Goal: Task Accomplishment & Management: Use online tool/utility

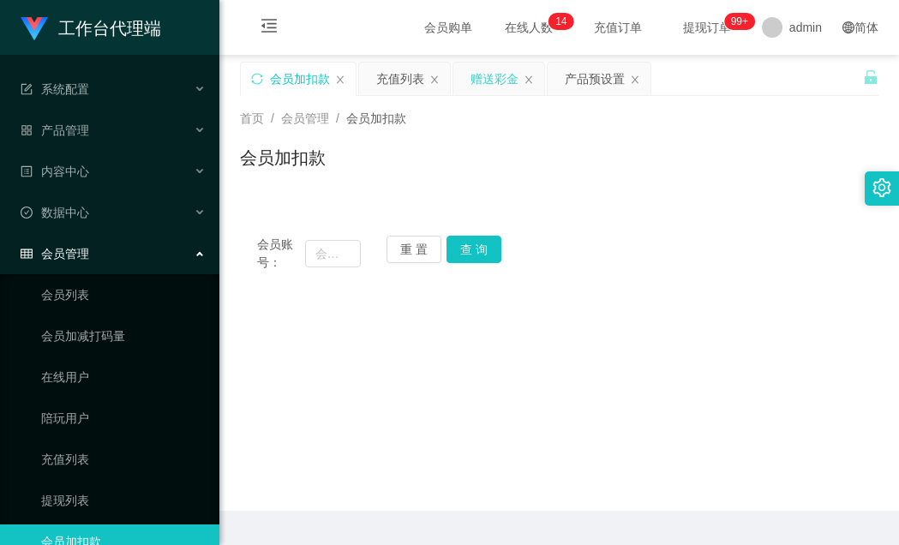
click at [493, 42] on div "加载中..." at bounding box center [450, 24] width 94 height 35
click at [494, 81] on div "赠送彩金" at bounding box center [494, 79] width 48 height 33
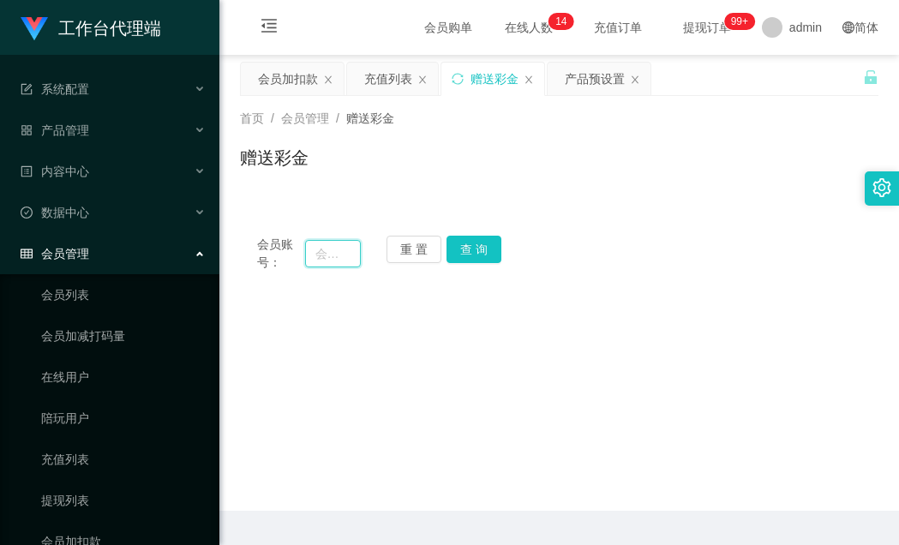
click at [329, 256] on input "text" at bounding box center [333, 253] width 56 height 27
click at [487, 246] on button "查 询" at bounding box center [473, 249] width 55 height 27
click at [290, 78] on div "会员加扣款" at bounding box center [288, 79] width 60 height 33
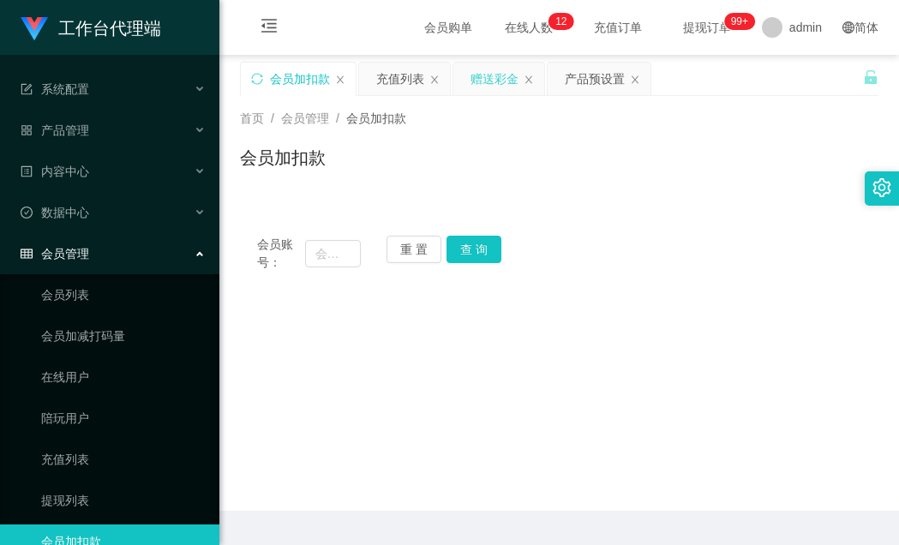
click at [498, 84] on div "赠送彩金" at bounding box center [494, 79] width 48 height 33
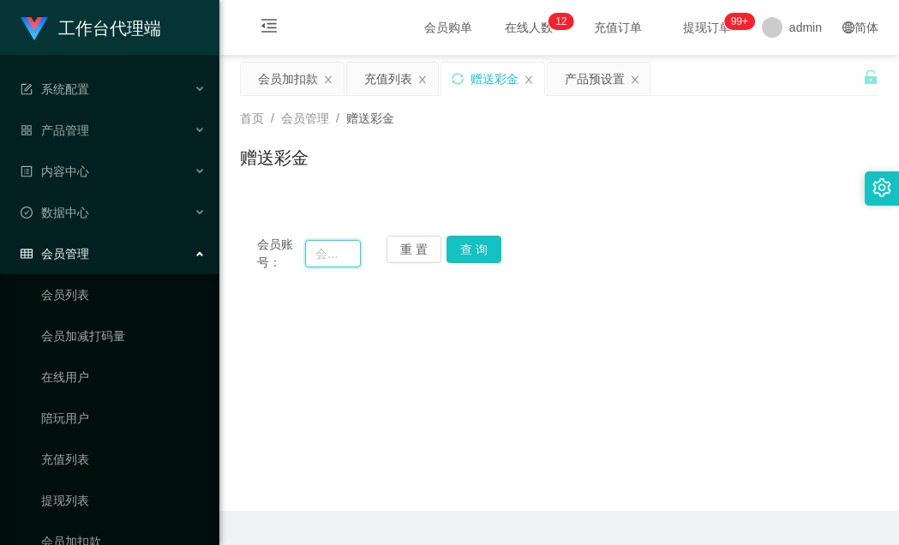
click at [339, 251] on input "text" at bounding box center [333, 253] width 56 height 27
click at [322, 260] on input "text" at bounding box center [333, 253] width 56 height 27
click at [314, 252] on input "168168" at bounding box center [333, 253] width 56 height 27
type input "1168168"
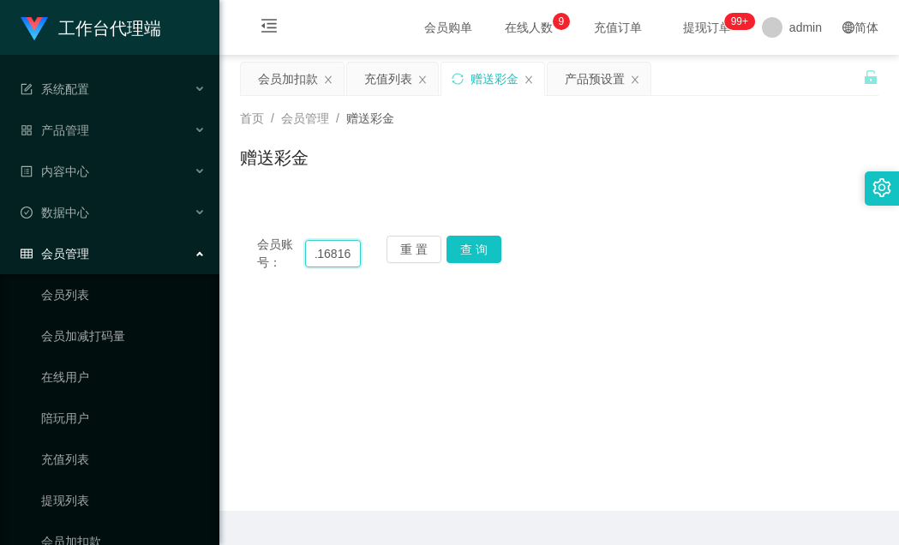
drag, startPoint x: 349, startPoint y: 256, endPoint x: 356, endPoint y: 273, distance: 18.5
click at [349, 260] on input "1168168" at bounding box center [333, 253] width 56 height 27
drag, startPoint x: 351, startPoint y: 255, endPoint x: 350, endPoint y: 268, distance: 12.9
click at [350, 255] on input "1168168" at bounding box center [333, 253] width 56 height 27
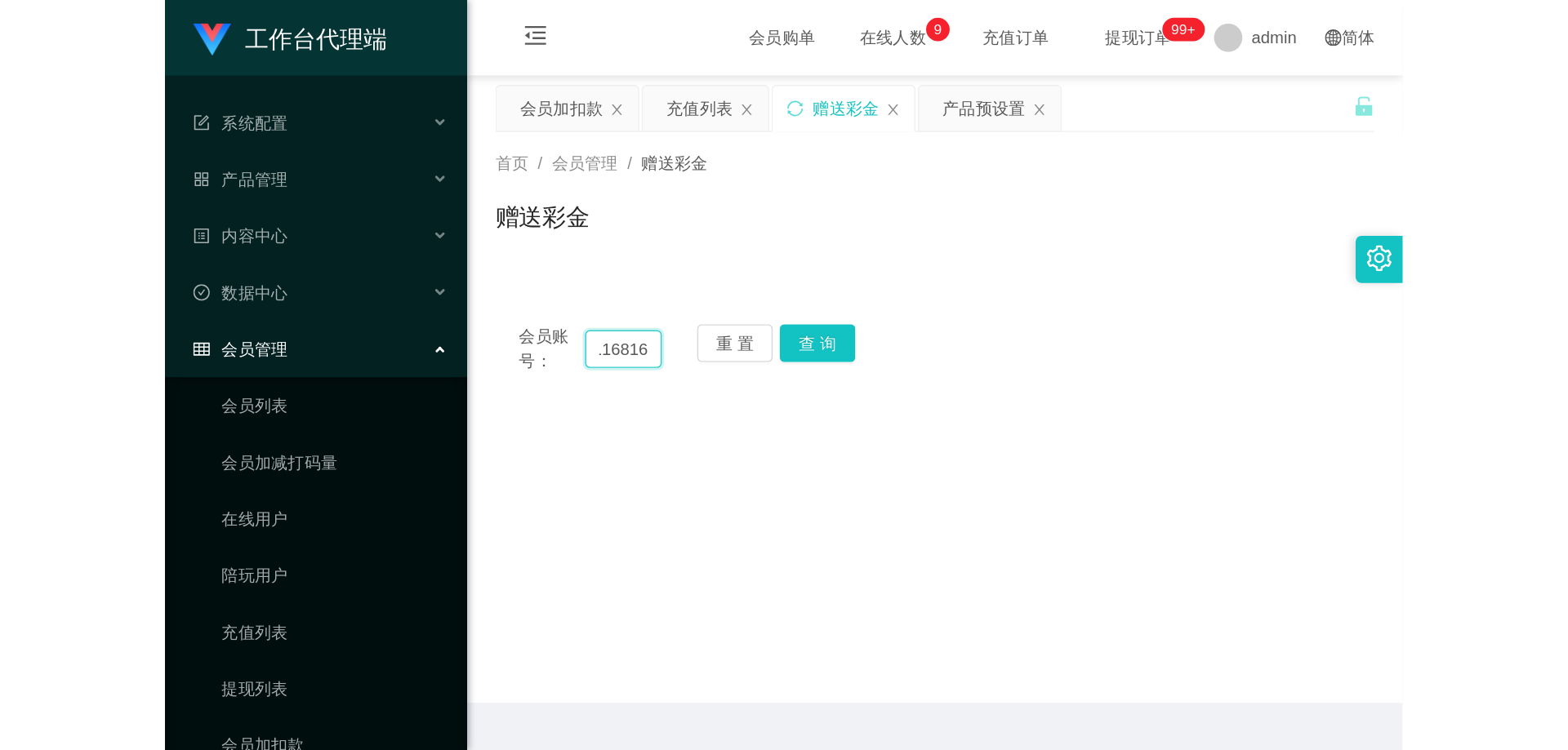
scroll to position [0, 0]
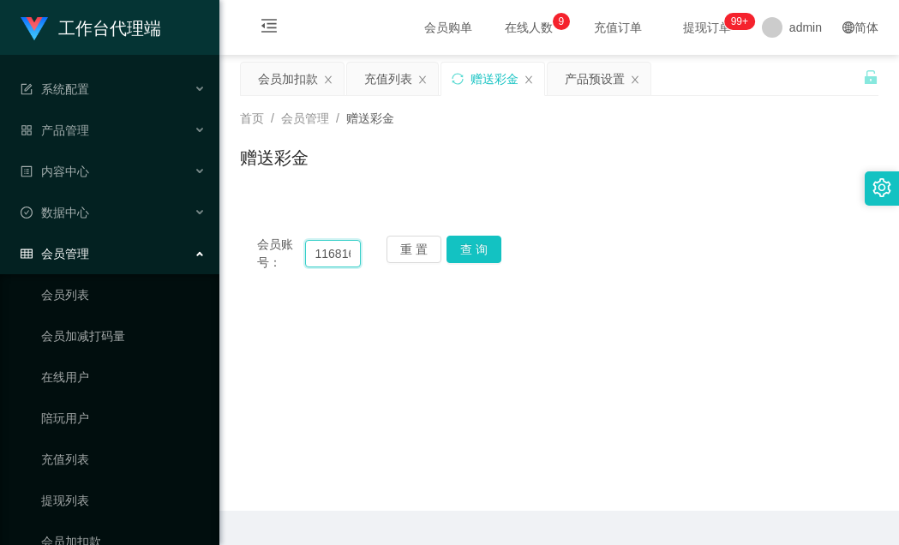
drag, startPoint x: 350, startPoint y: 258, endPoint x: 325, endPoint y: 254, distance: 25.9
click at [325, 254] on input "1168168" at bounding box center [333, 253] width 56 height 27
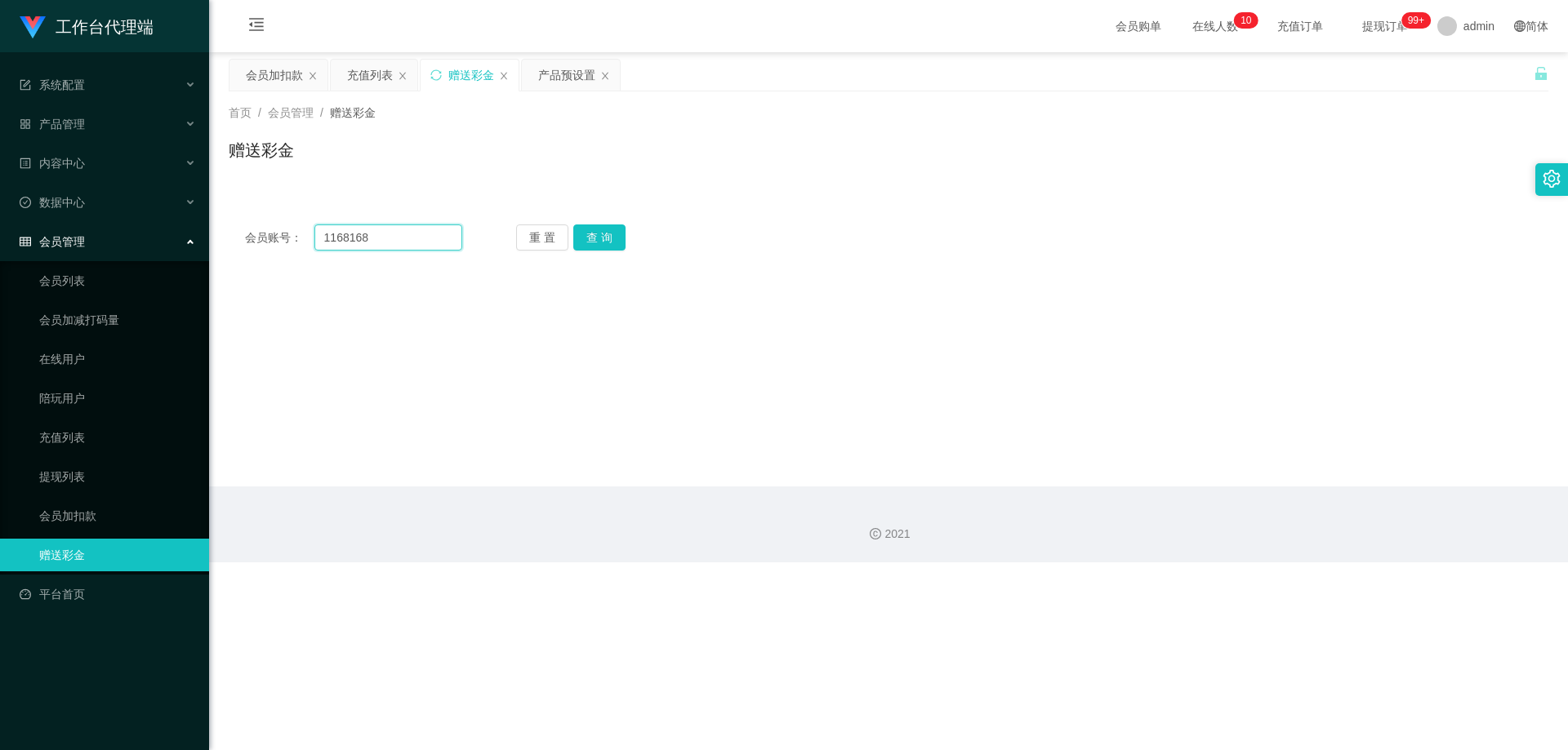
drag, startPoint x: 401, startPoint y: 231, endPoint x: 401, endPoint y: 251, distance: 20.0
click at [401, 231] on input "1168168" at bounding box center [388, 237] width 148 height 26
drag, startPoint x: 408, startPoint y: 241, endPoint x: 115, endPoint y: 205, distance: 295.2
click at [115, 205] on section "工作台代理端 系统配置 产品管理 产品列表 产品预设置 开奖记录 注单管理 即时注单 内容中心 数据中心 会员管理 会员列表 会员加减打码量 在线用户 陪玩用…" at bounding box center [784, 281] width 1568 height 562
type input "1"
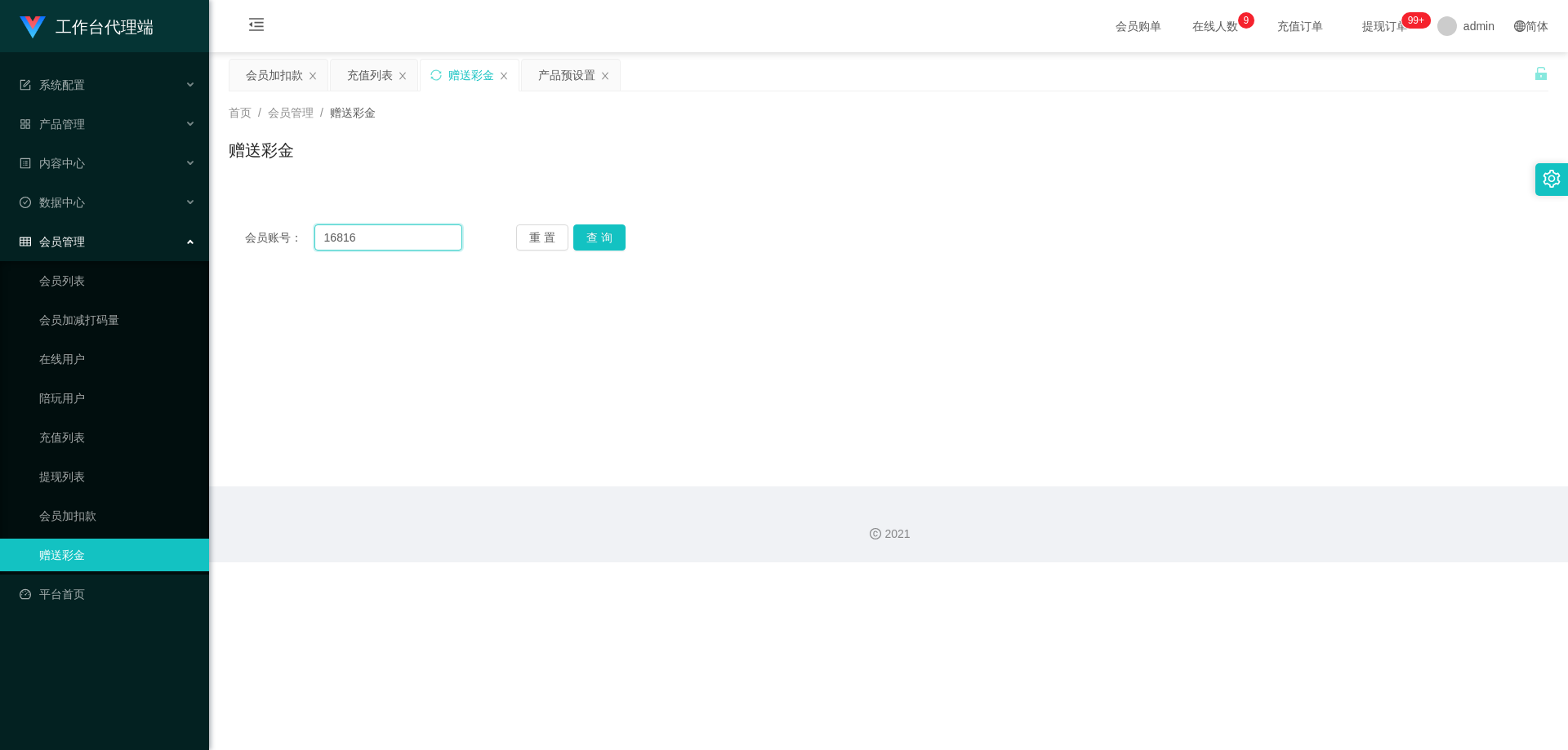
type input "168168"
click at [611, 236] on button "查 询" at bounding box center [599, 237] width 52 height 26
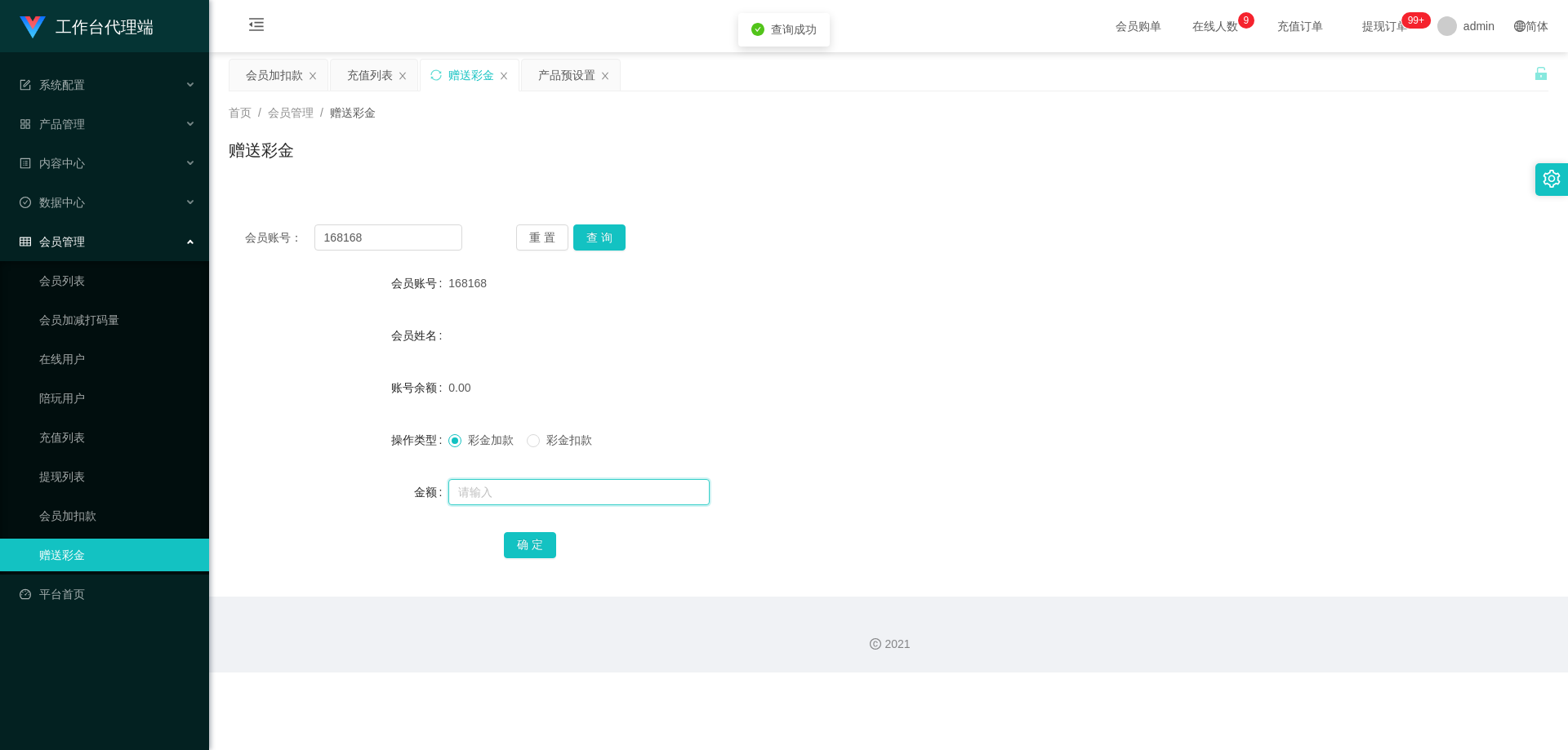
click at [493, 491] on input "text" at bounding box center [579, 492] width 261 height 26
type input "100"
click at [533, 518] on button "确 定" at bounding box center [530, 545] width 52 height 26
